Goal: Transaction & Acquisition: Subscribe to service/newsletter

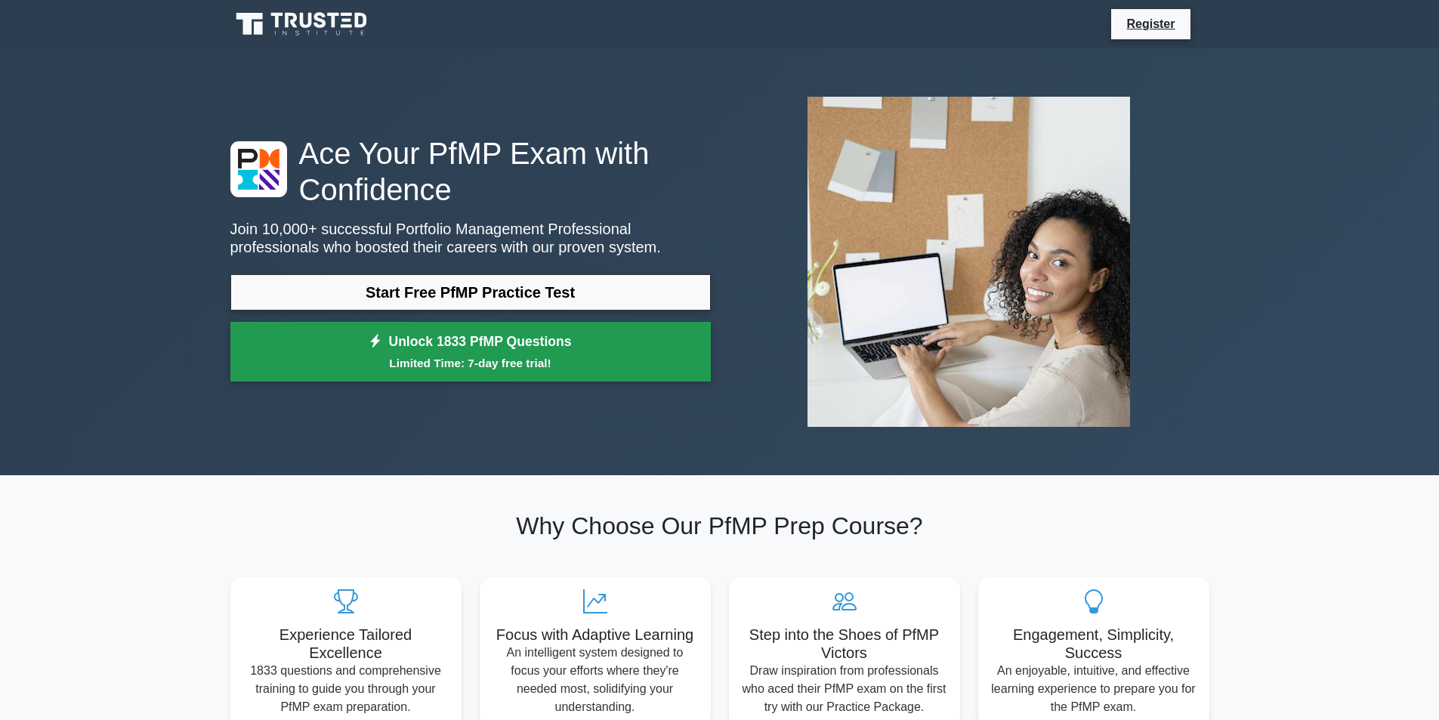
click at [511, 356] on small "Limited Time: 7-day free trial!" at bounding box center [470, 362] width 443 height 17
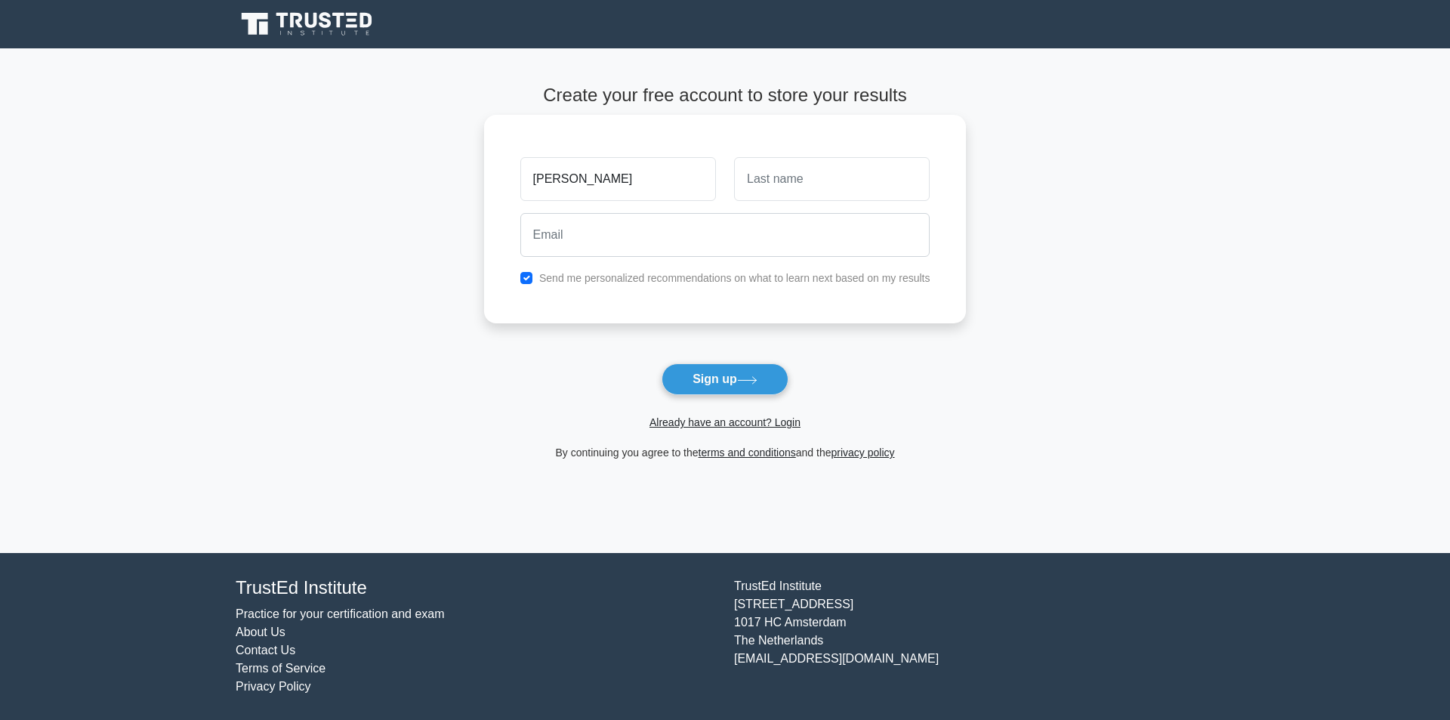
type input "[PERSON_NAME]"
click at [822, 178] on input "text" at bounding box center [832, 179] width 196 height 44
type input "faysal"
click at [644, 236] on input "email" at bounding box center [726, 235] width 410 height 44
type input "[EMAIL_ADDRESS][DOMAIN_NAME]"
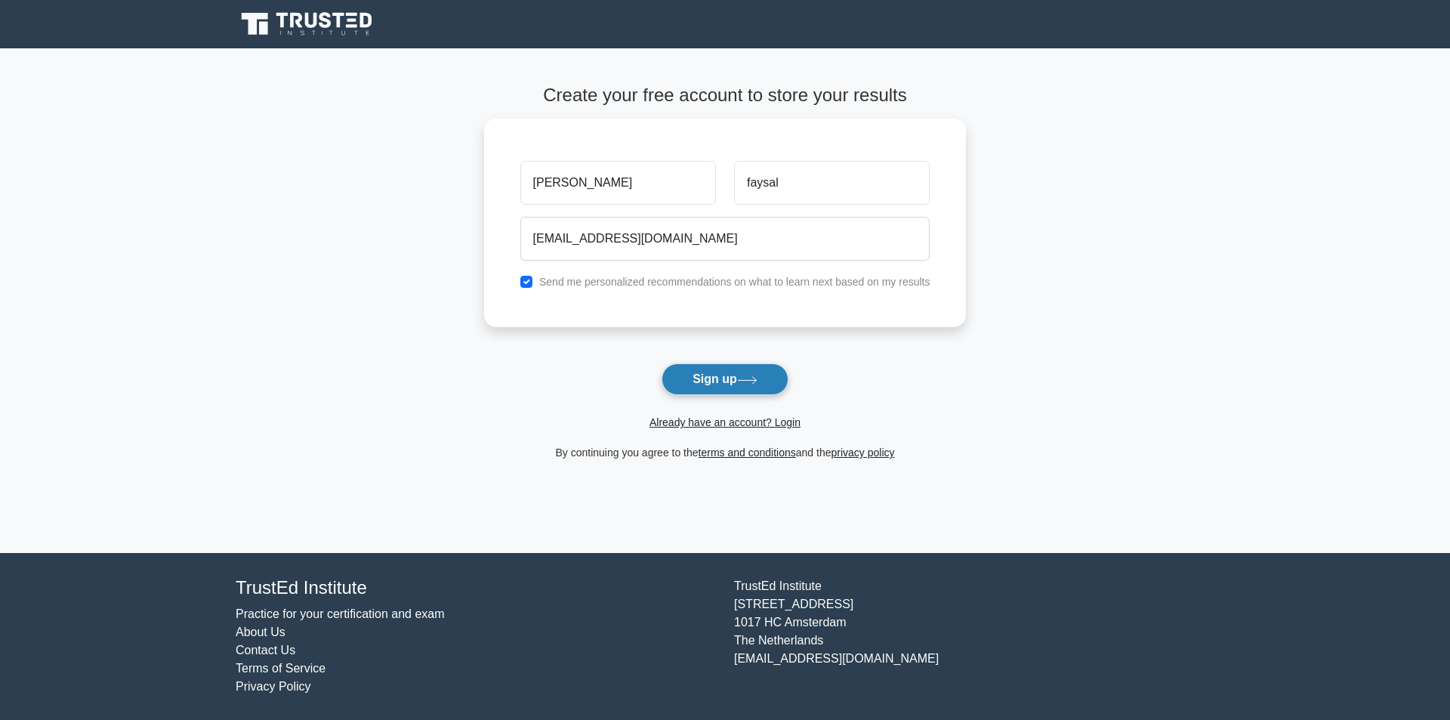
click at [724, 375] on button "Sign up" at bounding box center [725, 379] width 127 height 32
